Goal: Navigation & Orientation: Understand site structure

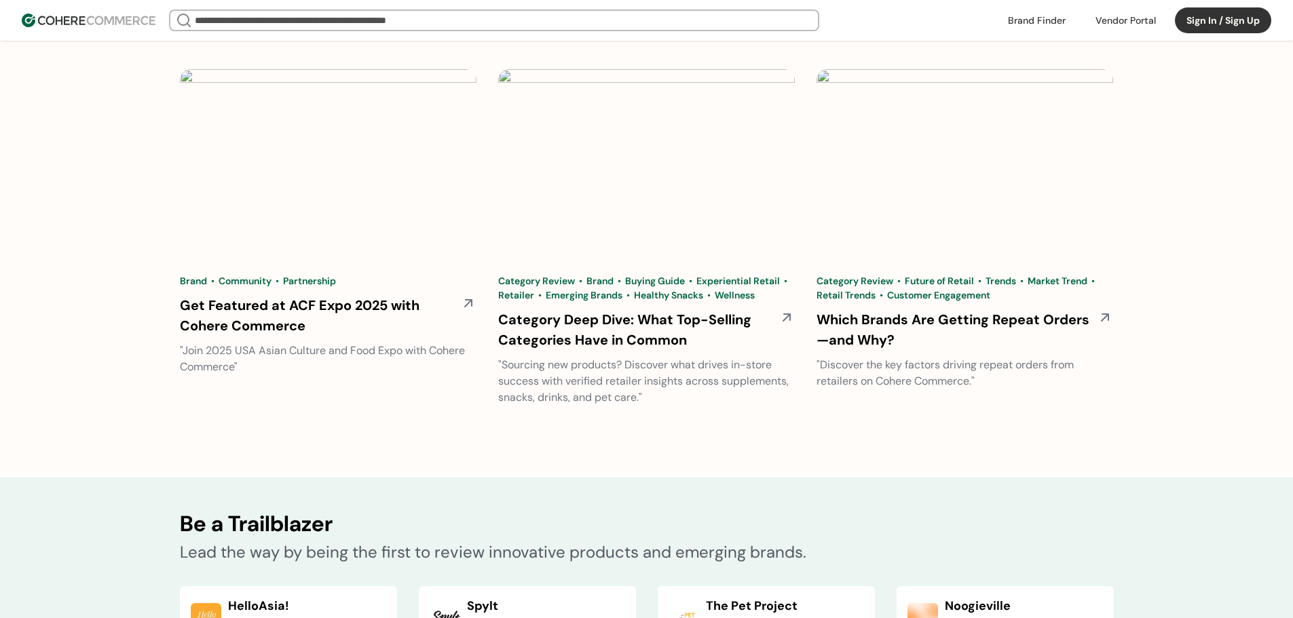
scroll to position [5101, 0]
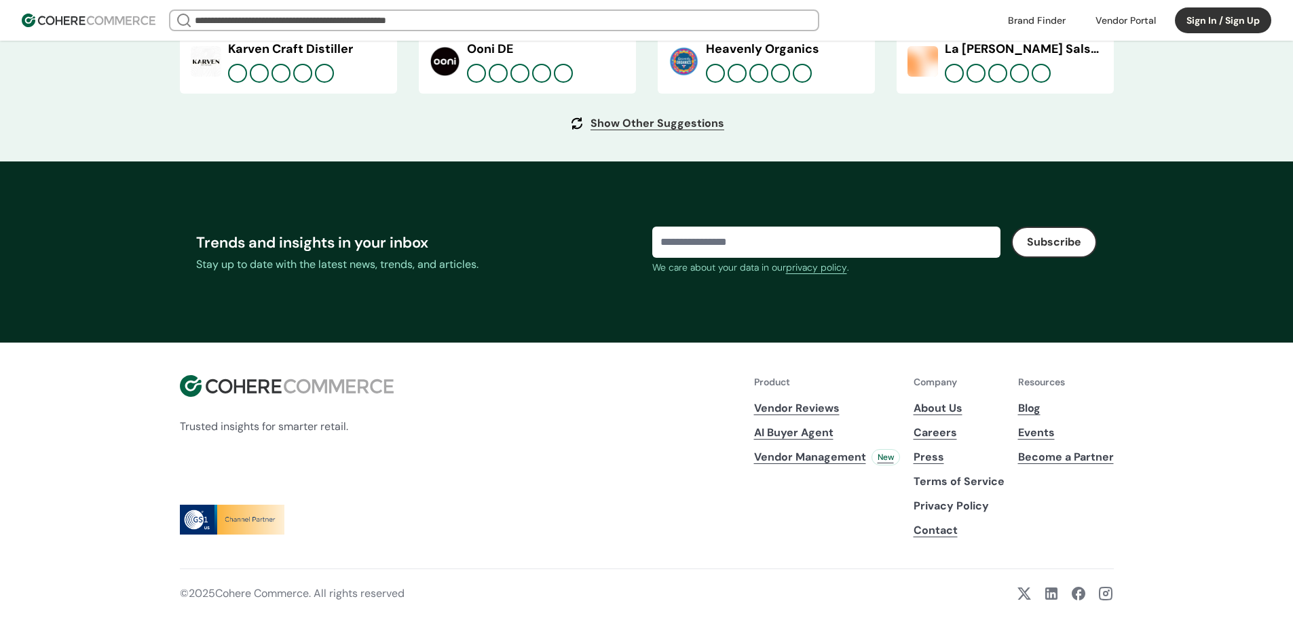
click at [947, 409] on link "About Us" at bounding box center [959, 408] width 91 height 16
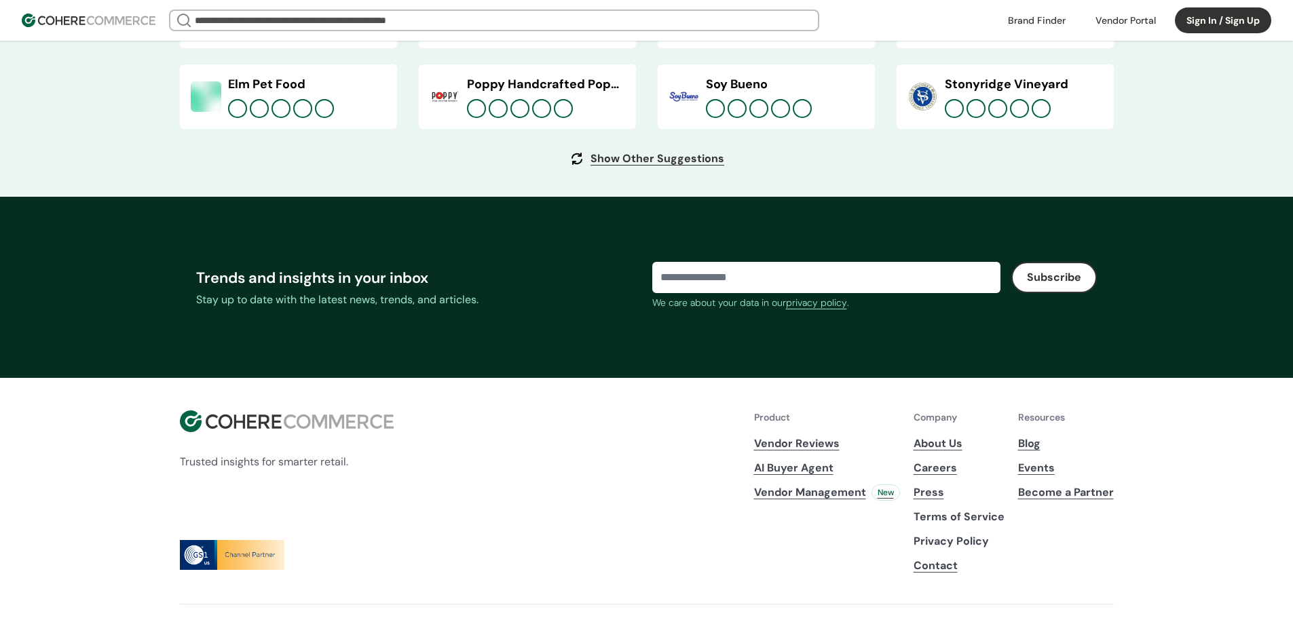
scroll to position [5101, 0]
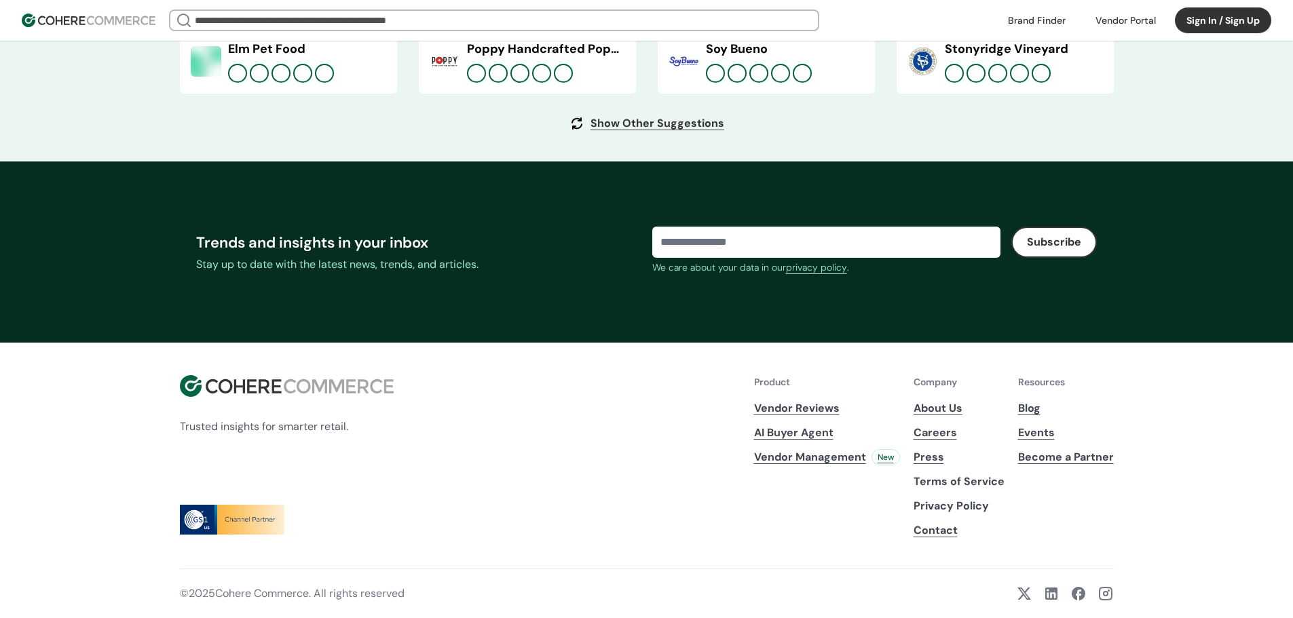
click at [1030, 411] on link "Blog" at bounding box center [1066, 408] width 96 height 16
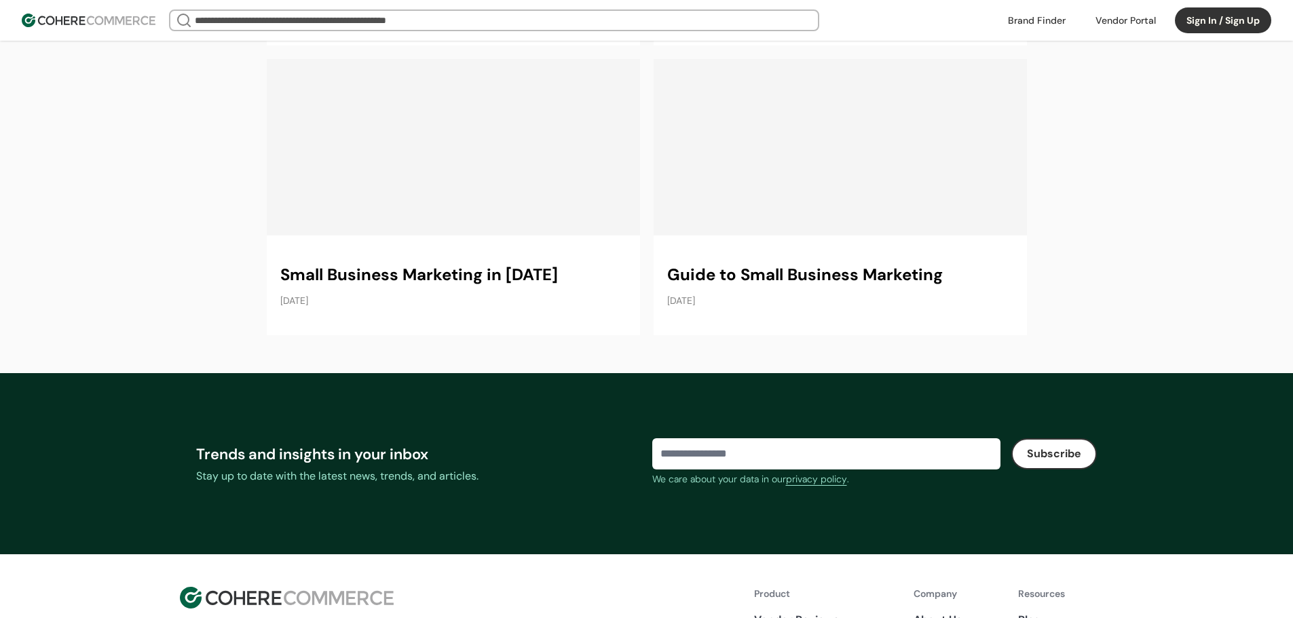
scroll to position [13454, 0]
